Goal: Transaction & Acquisition: Purchase product/service

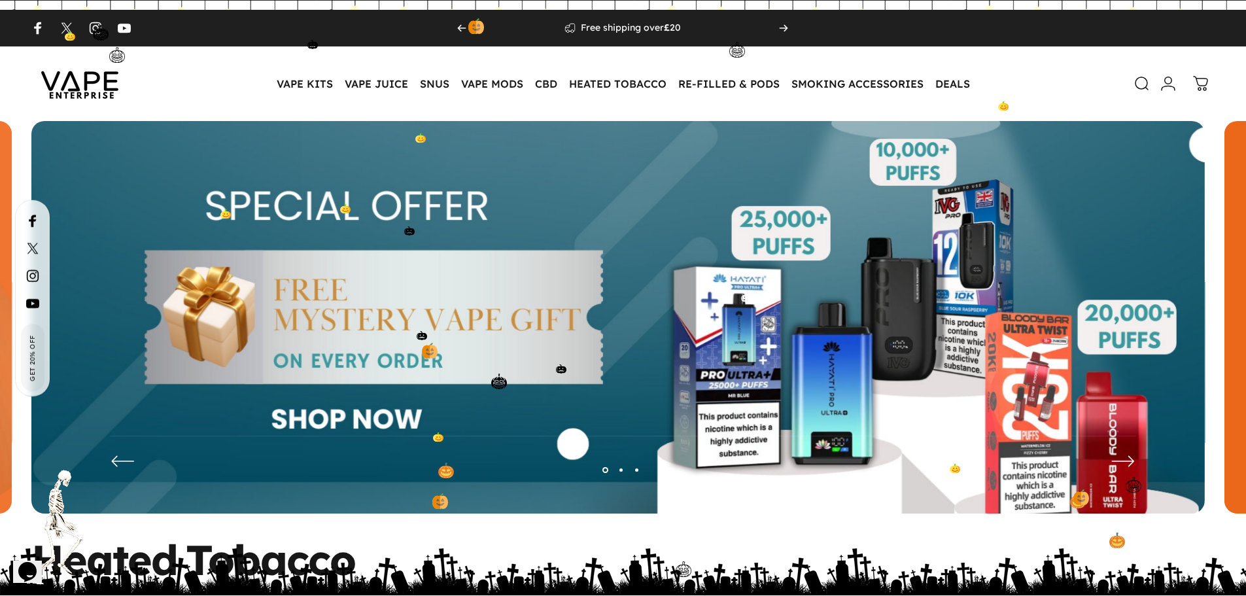
click at [320, 360] on img at bounding box center [617, 327] width 1173 height 412
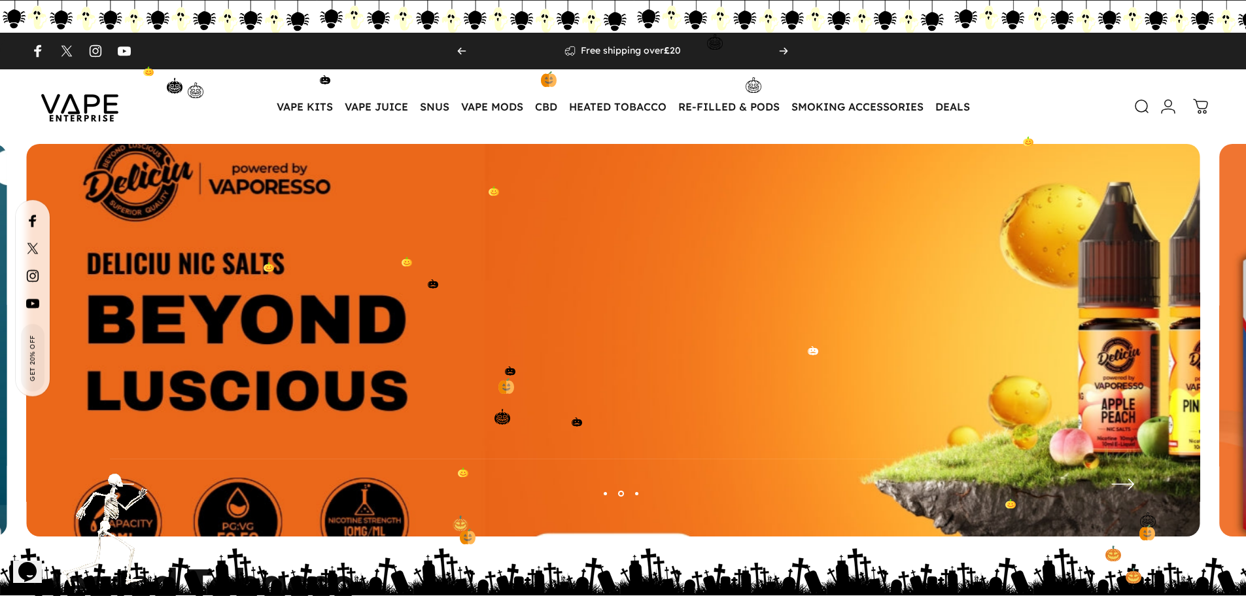
click at [430, 449] on img at bounding box center [612, 349] width 1525 height 535
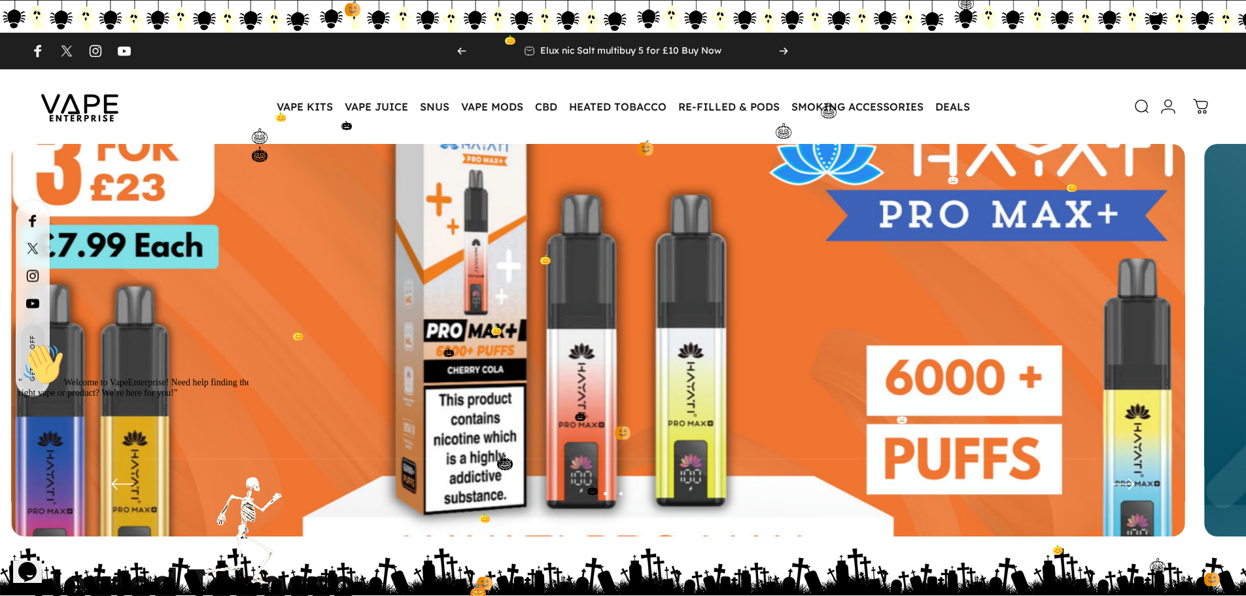
click at [278, 382] on img at bounding box center [597, 349] width 1525 height 535
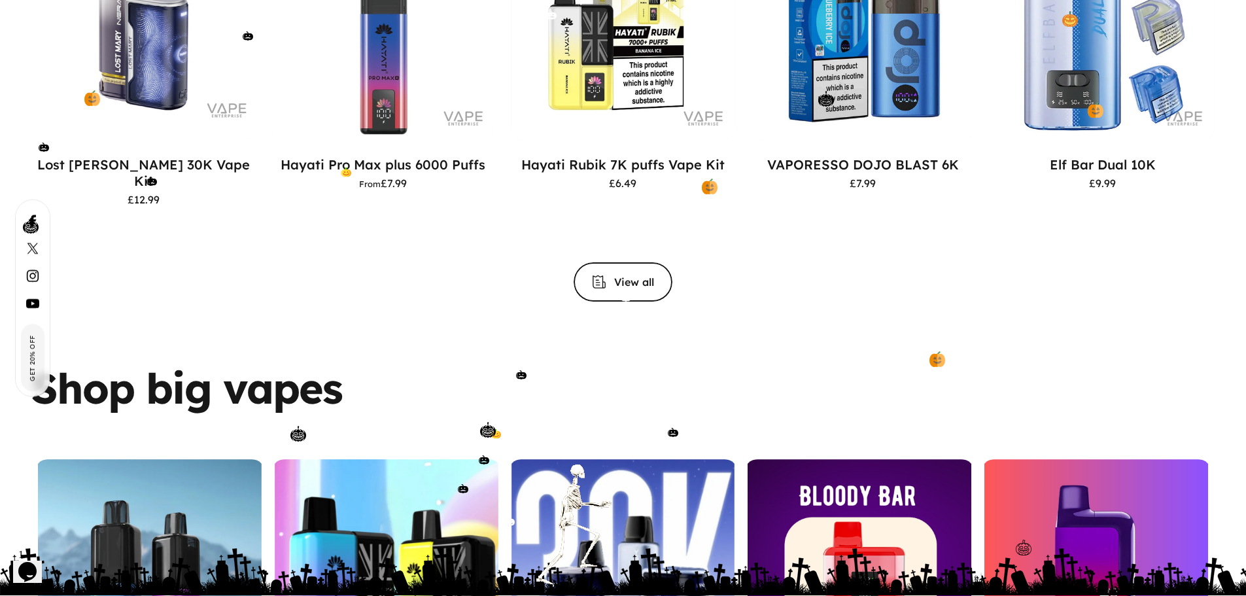
scroll to position [1765, 0]
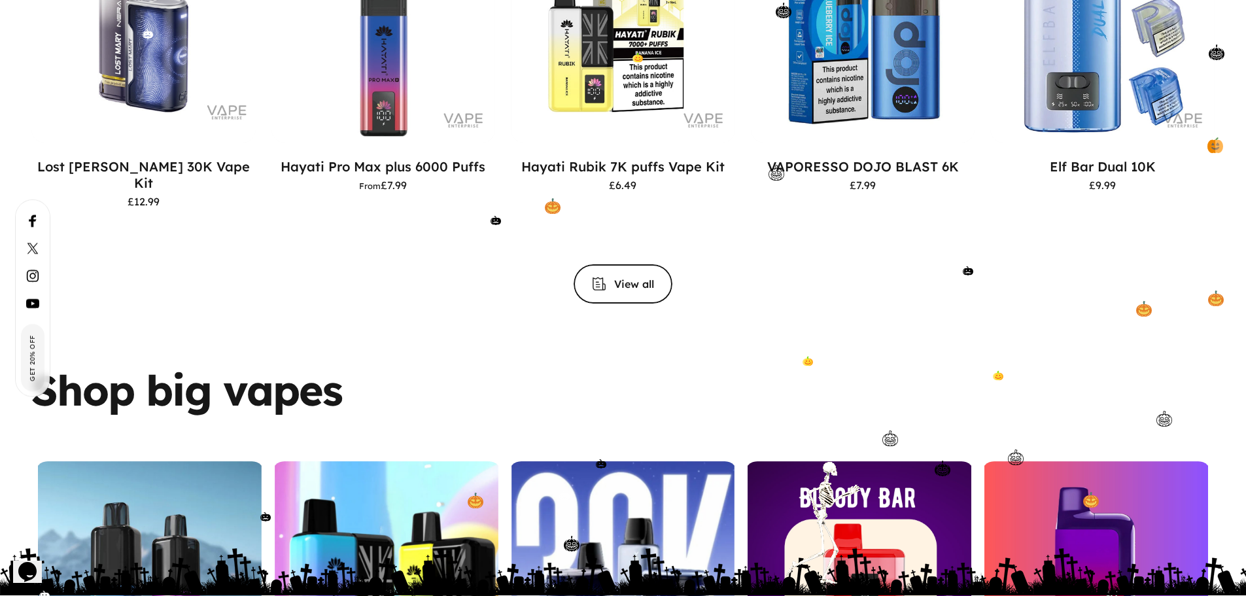
drag, startPoint x: 104, startPoint y: 311, endPoint x: 507, endPoint y: 373, distance: 408.1
click at [507, 373] on div "Shop big vapes Hayati Pro Max+ Hayati Rubik Nera 30K Bloody Bar Pixl 8000" at bounding box center [623, 516] width 1246 height 389
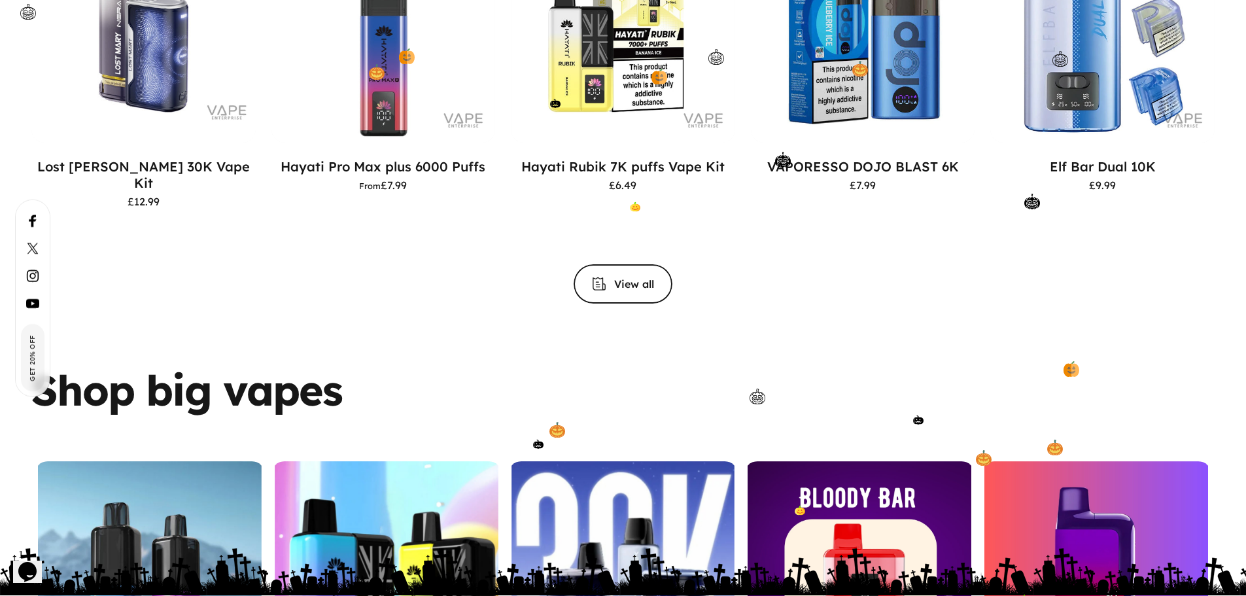
drag, startPoint x: 1052, startPoint y: 303, endPoint x: 728, endPoint y: 382, distance: 334.0
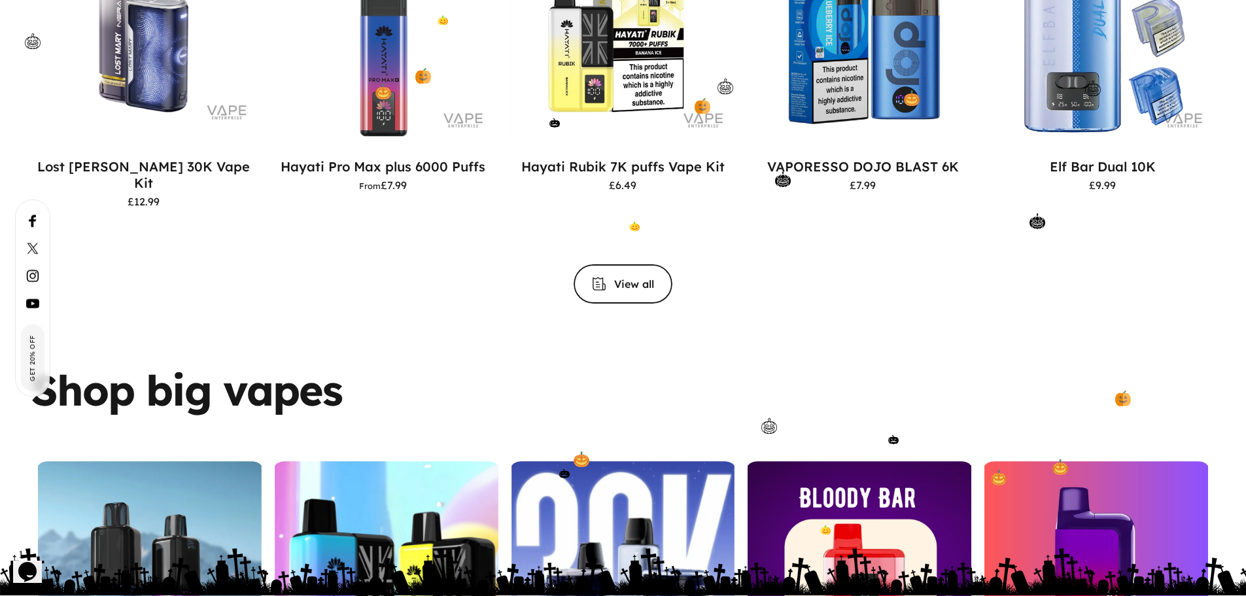
click at [507, 341] on div "Shop big vapes Hayati Pro Max+ Hayati Rubik Nera 30K Bloody Bar Pixl 8000" at bounding box center [623, 516] width 1246 height 389
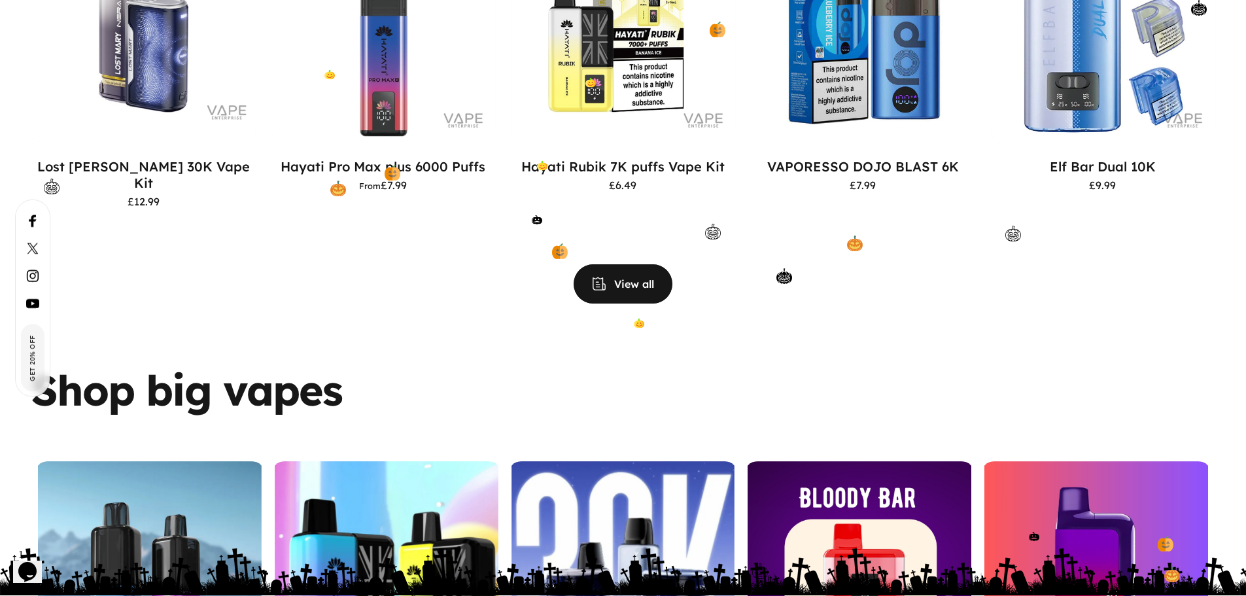
click at [601, 275] on span "View all products in the Big Puff Vapes collection" at bounding box center [623, 284] width 148 height 78
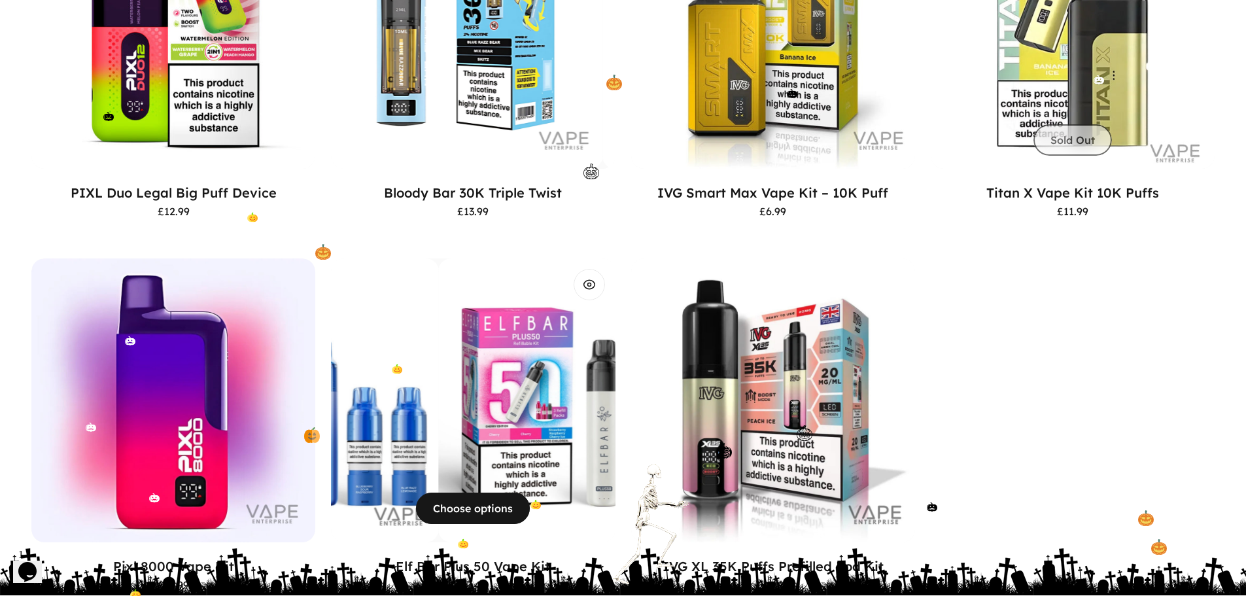
scroll to position [1702, 0]
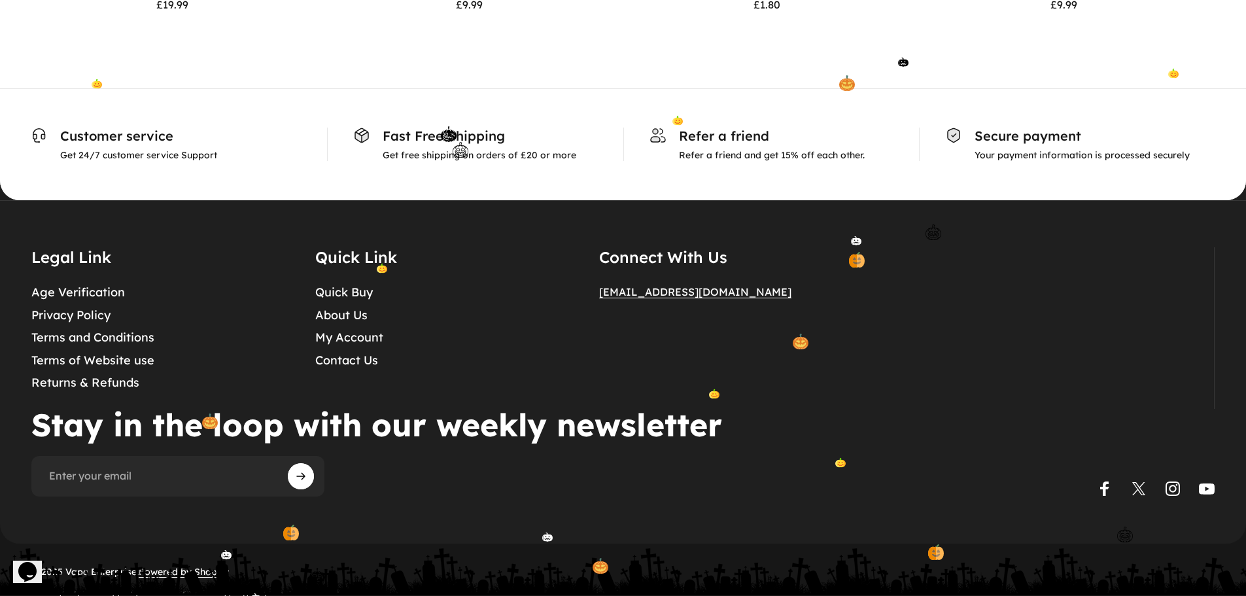
scroll to position [2812, 0]
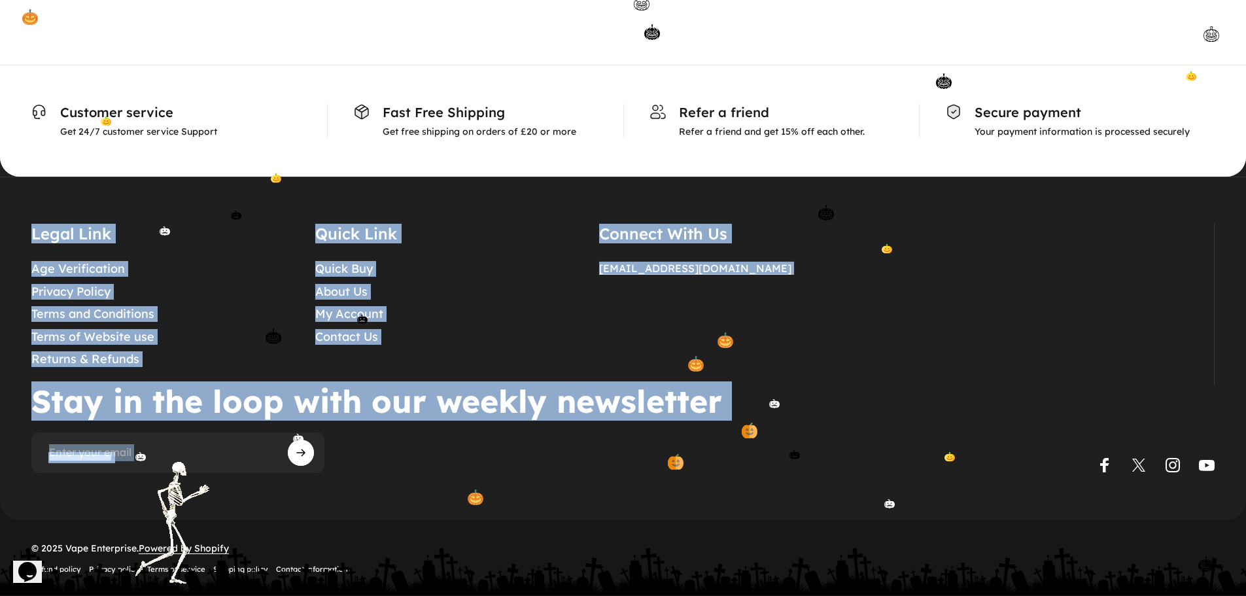
drag, startPoint x: 992, startPoint y: 465, endPoint x: 9, endPoint y: 224, distance: 1012.3
click at [9, 224] on footer "Legal Link Age Verification Privacy Policy Terms and Conditions Terms of Websit…" at bounding box center [623, 348] width 1246 height 249
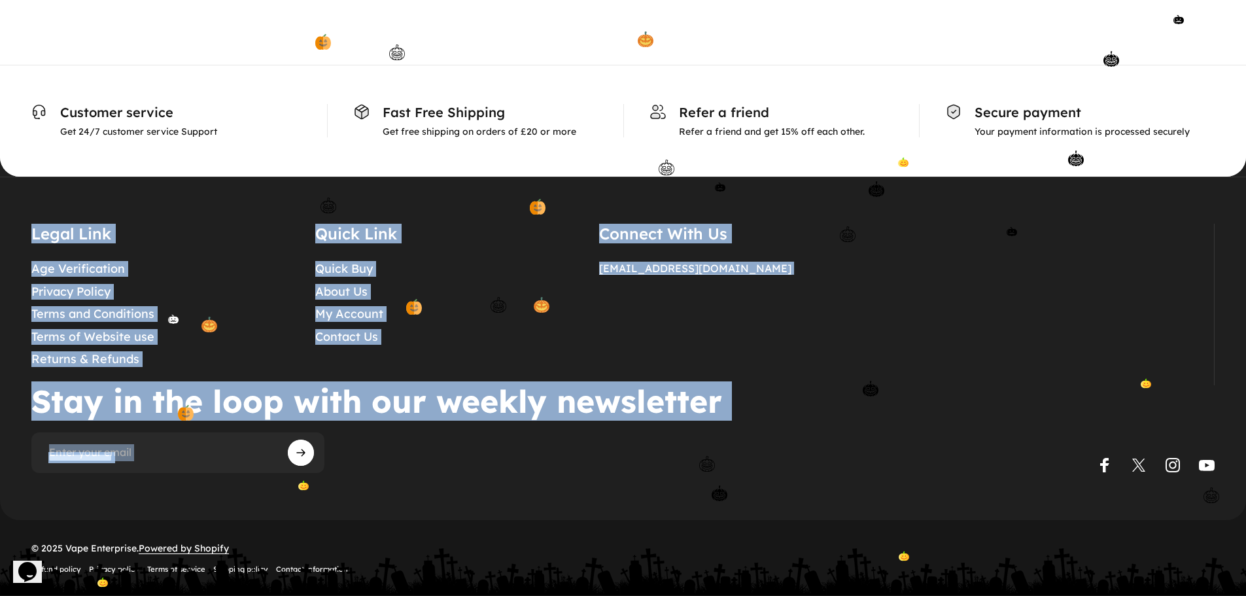
click at [798, 379] on details "Connect With Us admin@vapeenterprise.co.uk" at bounding box center [737, 304] width 276 height 161
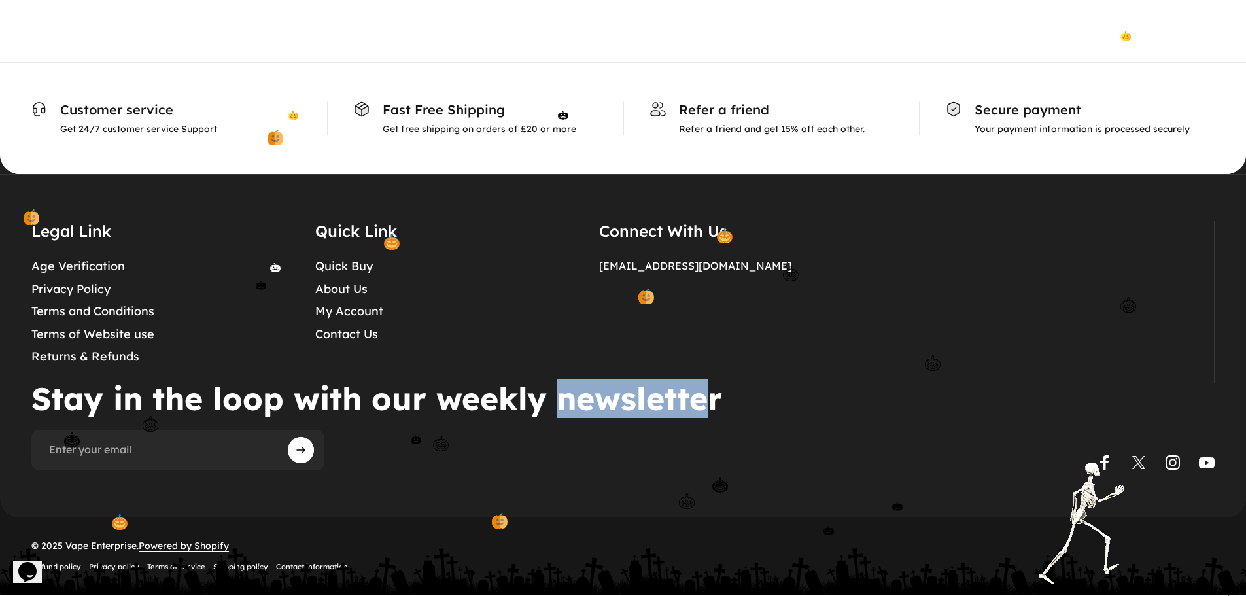
drag, startPoint x: 564, startPoint y: 398, endPoint x: 624, endPoint y: 341, distance: 82.3
click at [702, 403] on p "Stay in the loop with our weekly newsletter" at bounding box center [385, 397] width 709 height 31
